Goal: Use online tool/utility: Utilize a website feature to perform a specific function

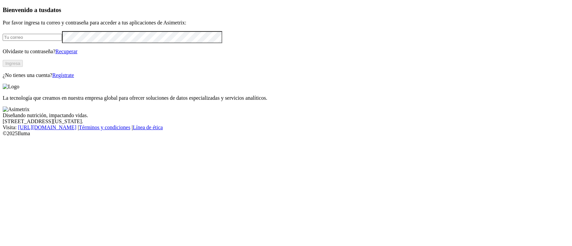
type input "[PERSON_NAME][EMAIL_ADDRESS][PERSON_NAME][DOMAIN_NAME]"
click at [23, 67] on button "Ingresa" at bounding box center [13, 63] width 20 height 7
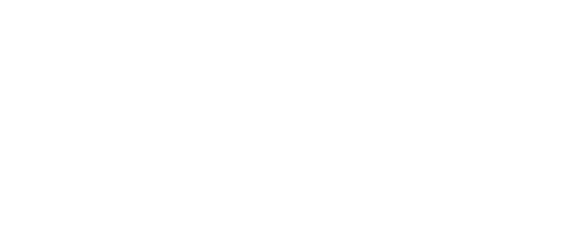
drag, startPoint x: 95, startPoint y: 66, endPoint x: 188, endPoint y: 61, distance: 93.0
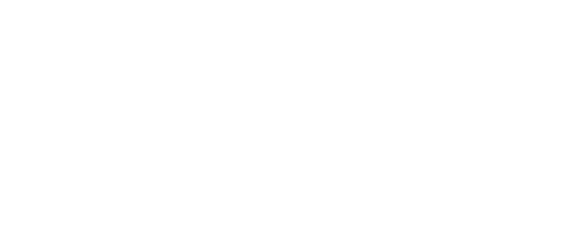
drag, startPoint x: 246, startPoint y: 68, endPoint x: 319, endPoint y: 64, distance: 73.5
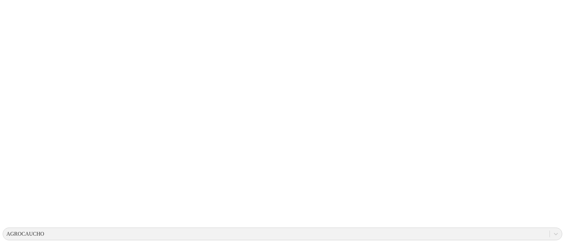
scroll to position [179, 0]
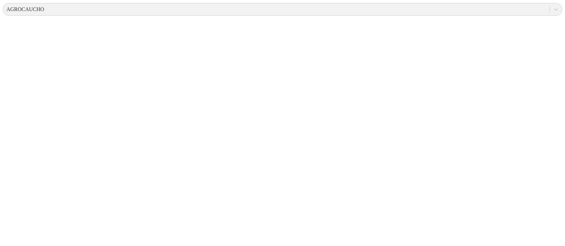
scroll to position [0, 0]
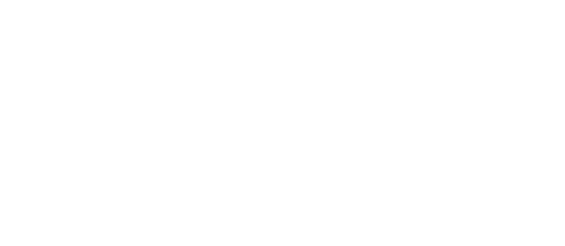
scroll to position [45, 0]
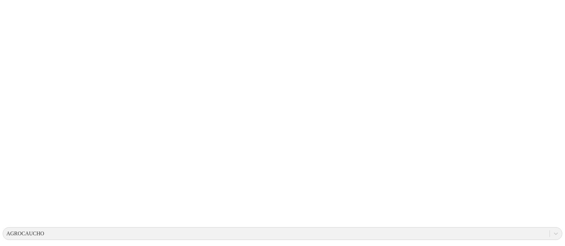
drag, startPoint x: 115, startPoint y: 25, endPoint x: 130, endPoint y: 23, distance: 15.2
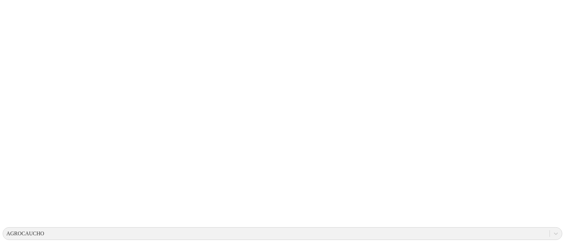
drag, startPoint x: 480, startPoint y: 7, endPoint x: 476, endPoint y: 13, distance: 7.1
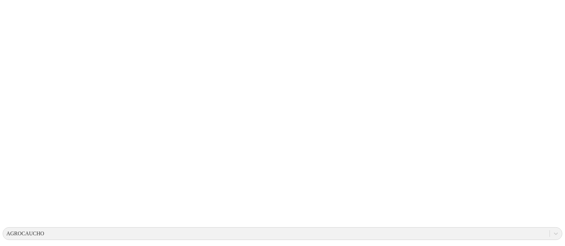
drag, startPoint x: 492, startPoint y: 29, endPoint x: 494, endPoint y: 17, distance: 11.8
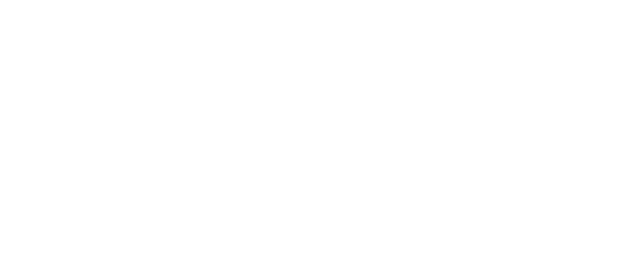
scroll to position [0, 0]
